Goal: Navigation & Orientation: Find specific page/section

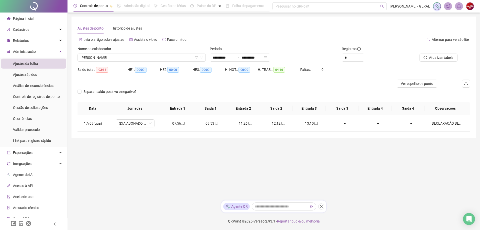
click at [35, 20] on li "Página inicial" at bounding box center [33, 19] width 65 height 10
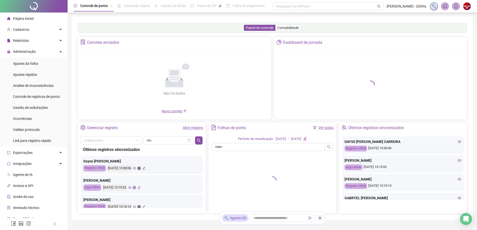
click at [45, 19] on li "Página inicial" at bounding box center [33, 19] width 65 height 10
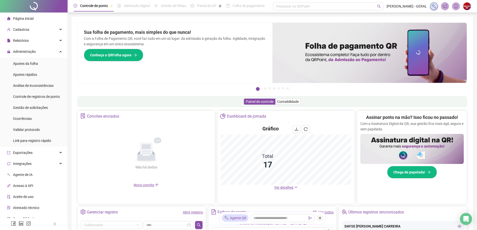
click at [295, 187] on icon "down" at bounding box center [296, 187] width 4 height 4
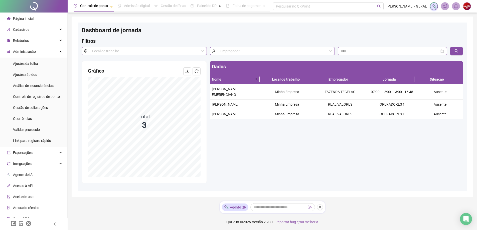
click at [36, 19] on li "Página inicial" at bounding box center [33, 19] width 65 height 10
